Goal: Communication & Community: Answer question/provide support

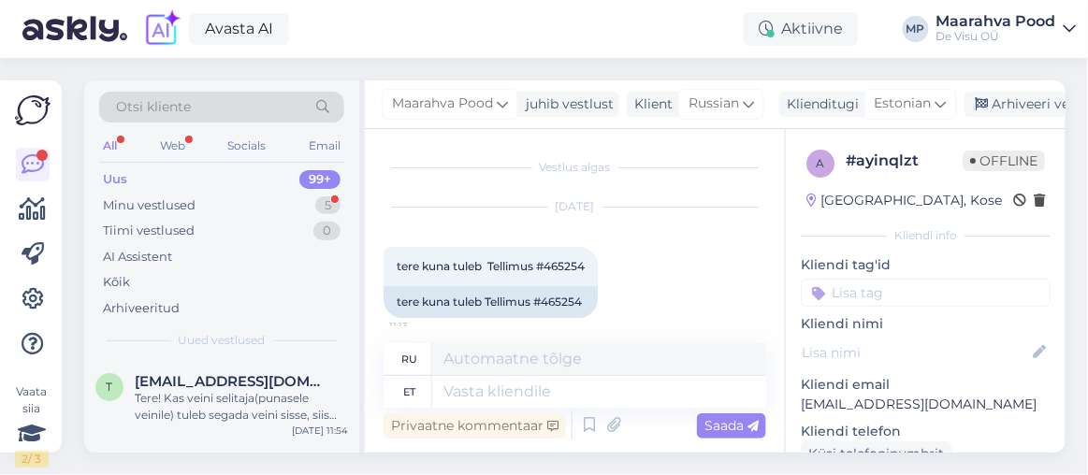
click at [193, 196] on div "Minu vestlused" at bounding box center [149, 205] width 93 height 19
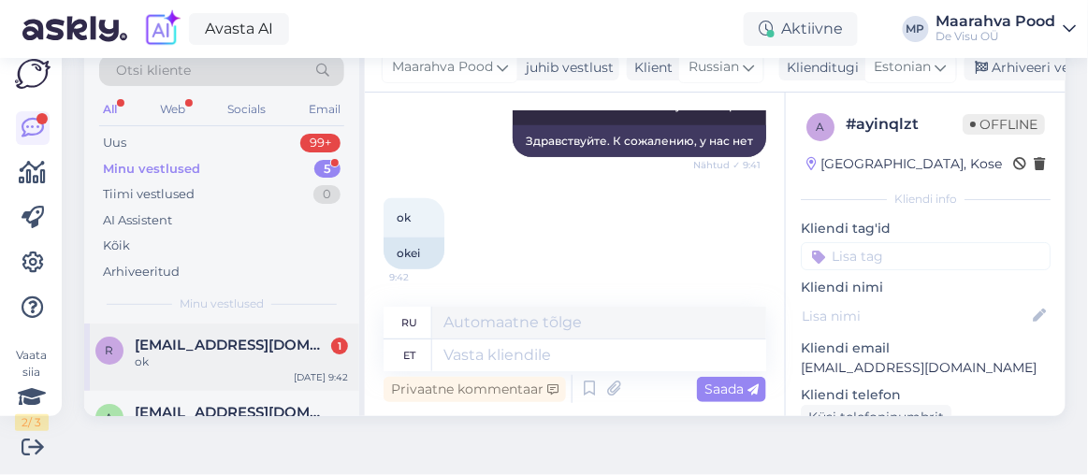
click at [194, 354] on div "ok" at bounding box center [241, 362] width 213 height 17
click at [227, 133] on div "Uus 99+" at bounding box center [221, 143] width 245 height 26
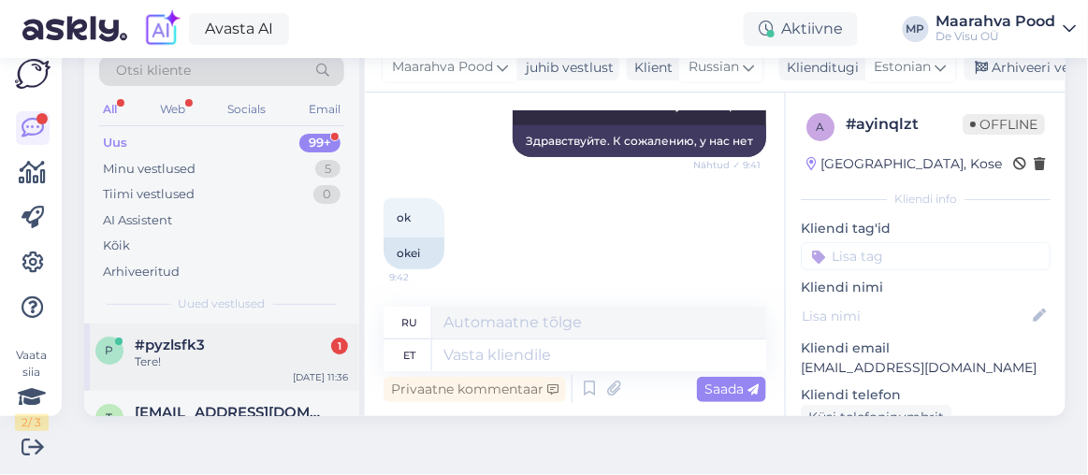
click at [210, 349] on div "#pyzlsfk3 1" at bounding box center [241, 345] width 213 height 17
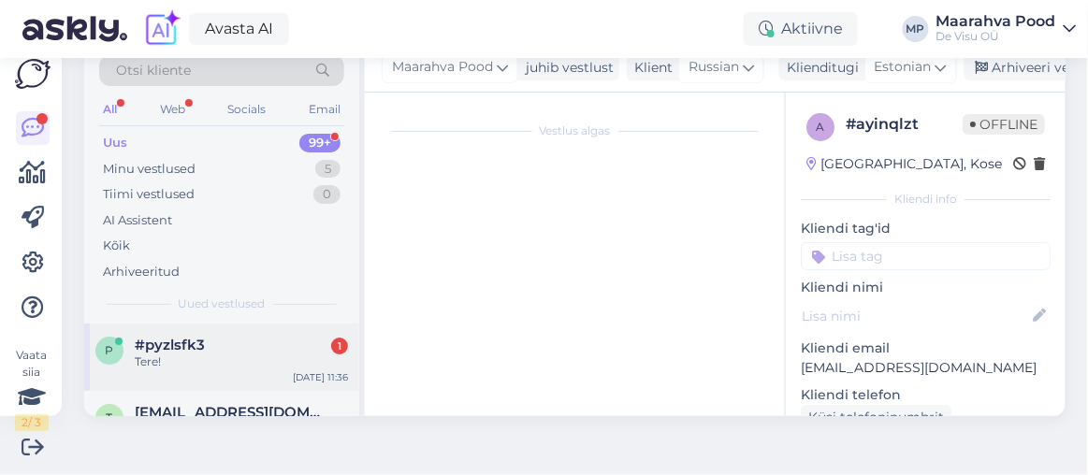
scroll to position [38, 0]
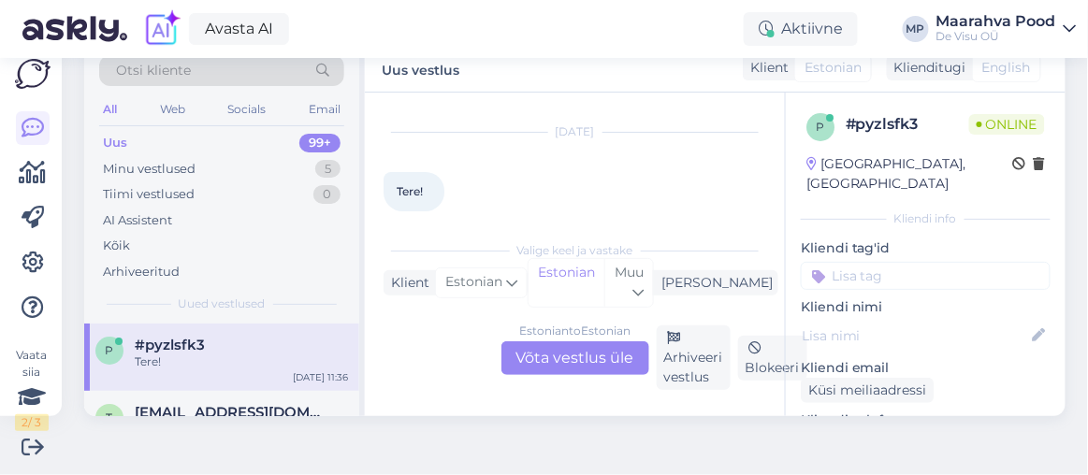
click at [525, 354] on div "Estonian to Estonian Võta vestlus üle" at bounding box center [575, 358] width 148 height 34
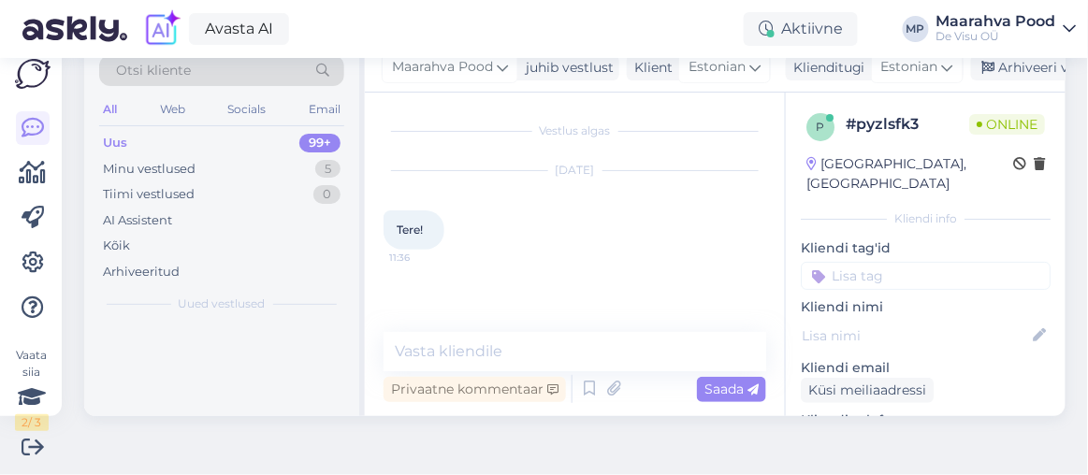
scroll to position [0, 0]
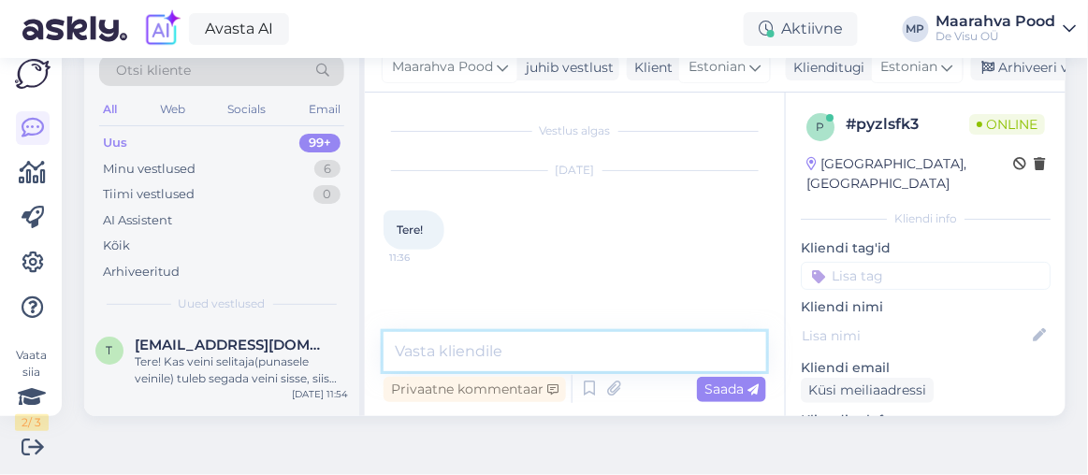
click at [525, 349] on textarea at bounding box center [574, 351] width 383 height 39
type textarea "Tere"
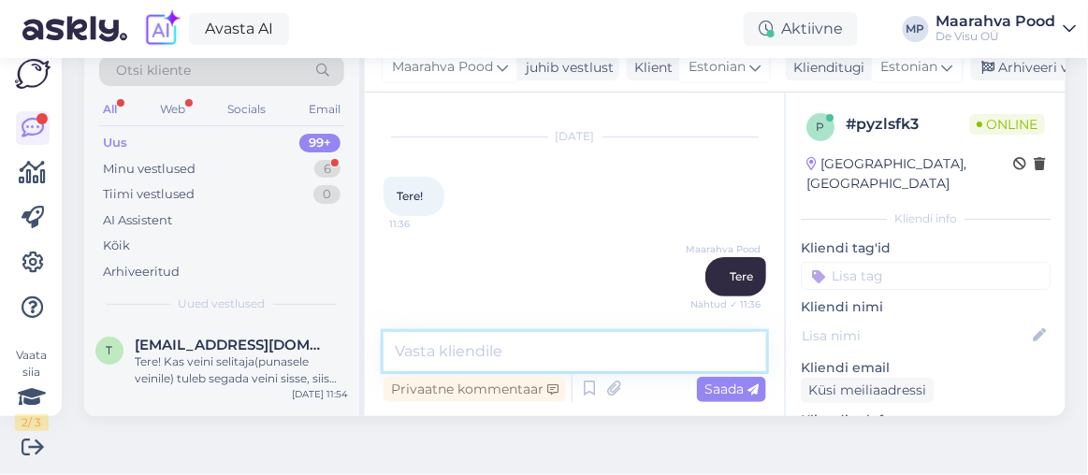
scroll to position [149, 0]
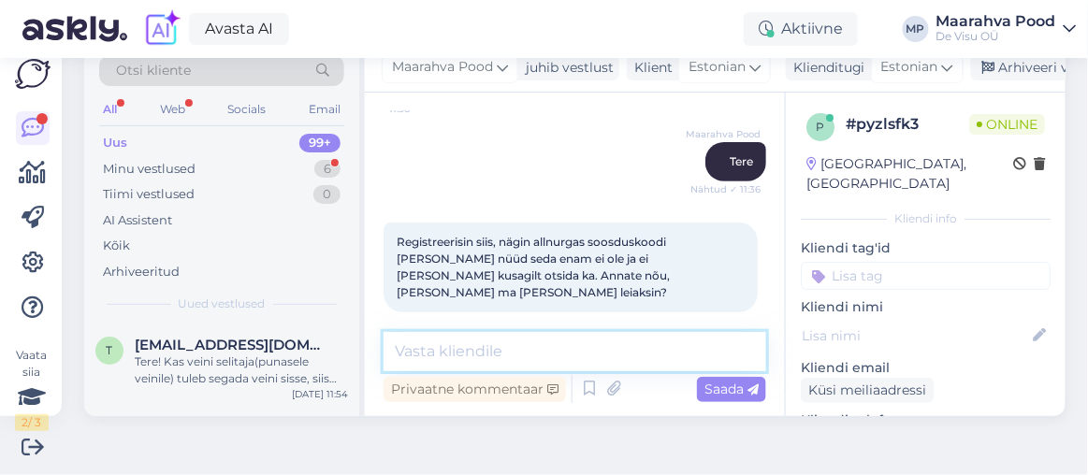
click at [478, 344] on textarea at bounding box center [574, 351] width 383 height 39
type textarea "Vaadake üle kas Teie emailile ei tulnud"
